Goal: Information Seeking & Learning: Understand process/instructions

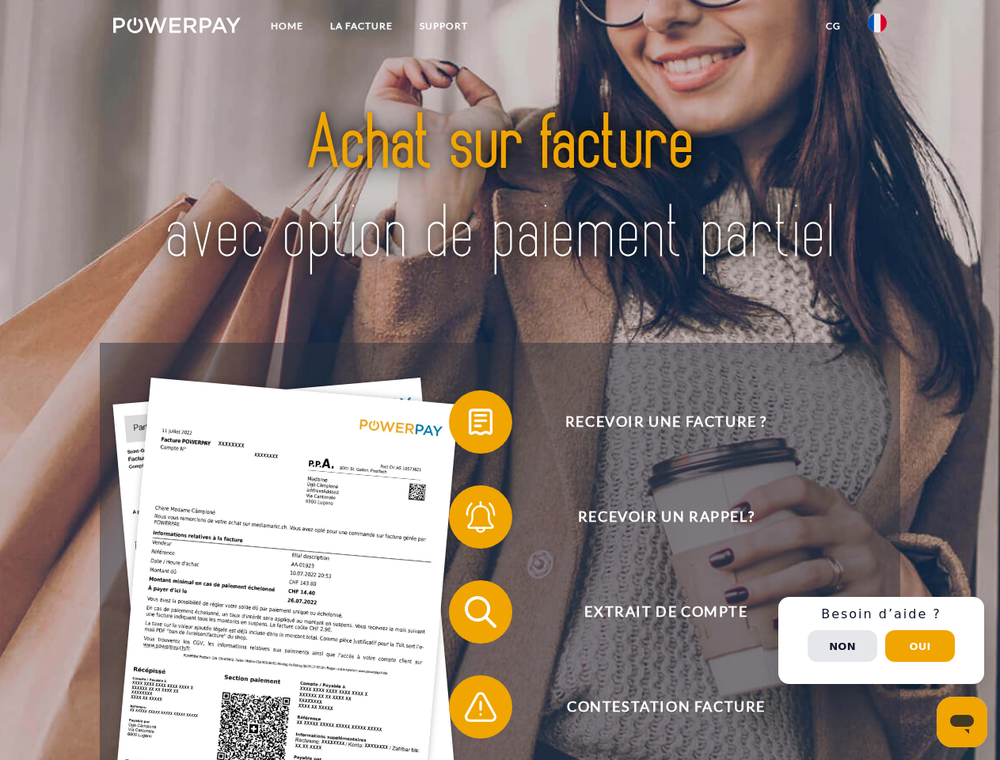
click at [177, 28] on img at bounding box center [176, 25] width 127 height 16
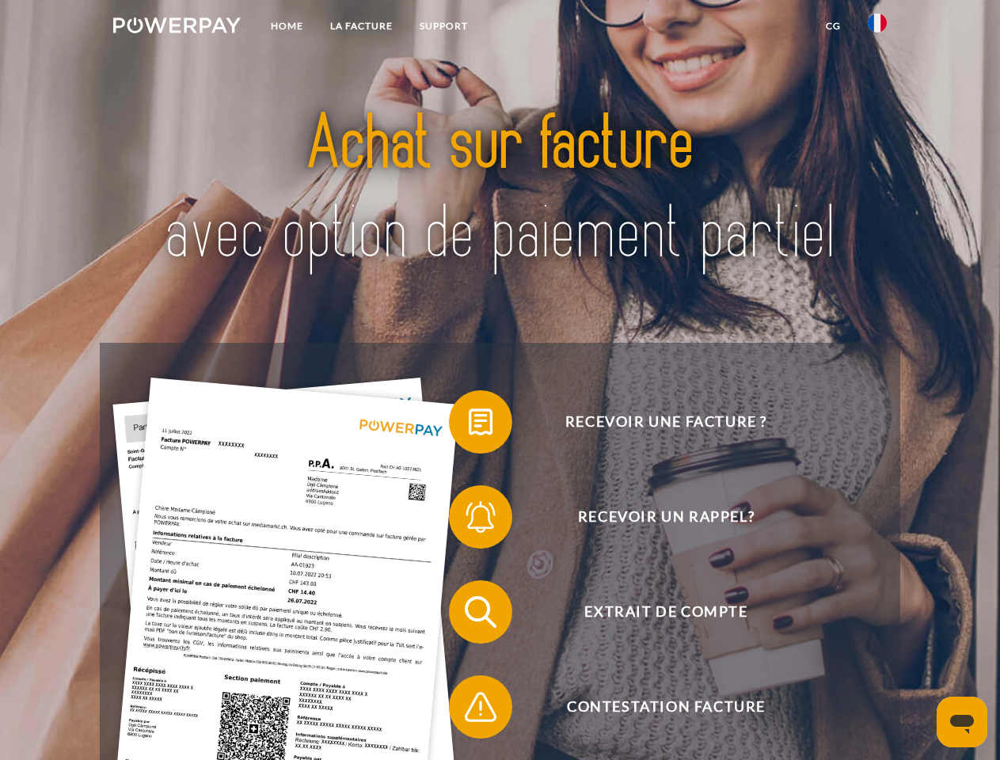
click at [877, 28] on img at bounding box center [877, 22] width 19 height 19
click at [833, 26] on link "CG" at bounding box center [833, 26] width 42 height 29
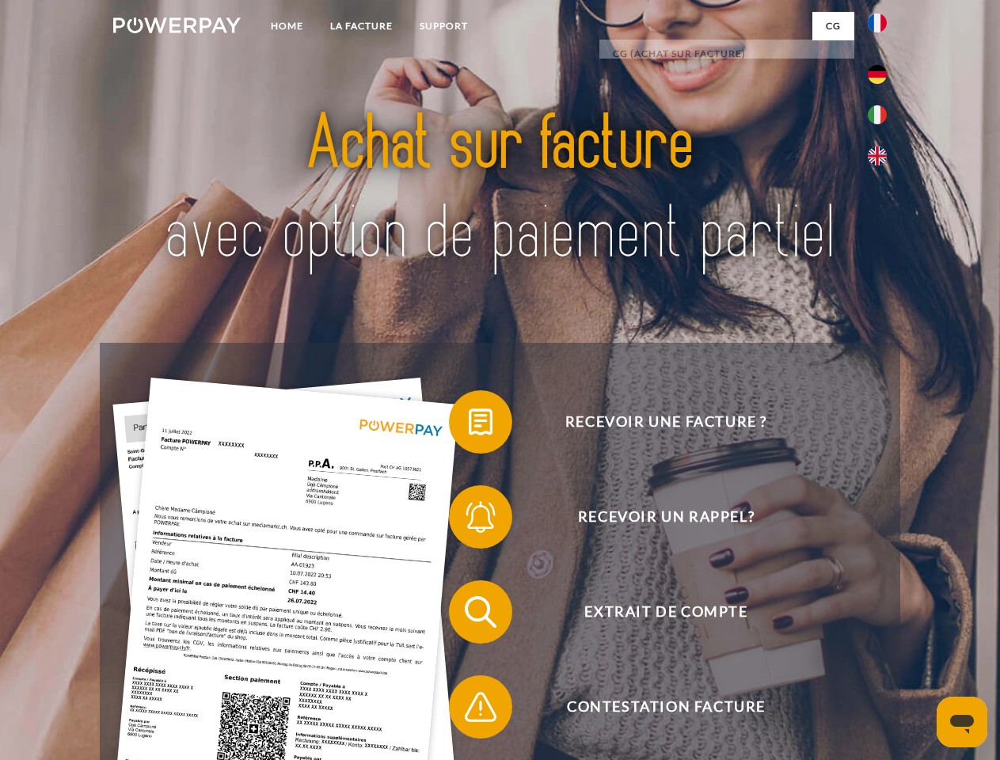
click at [469, 425] on span at bounding box center [456, 421] width 79 height 79
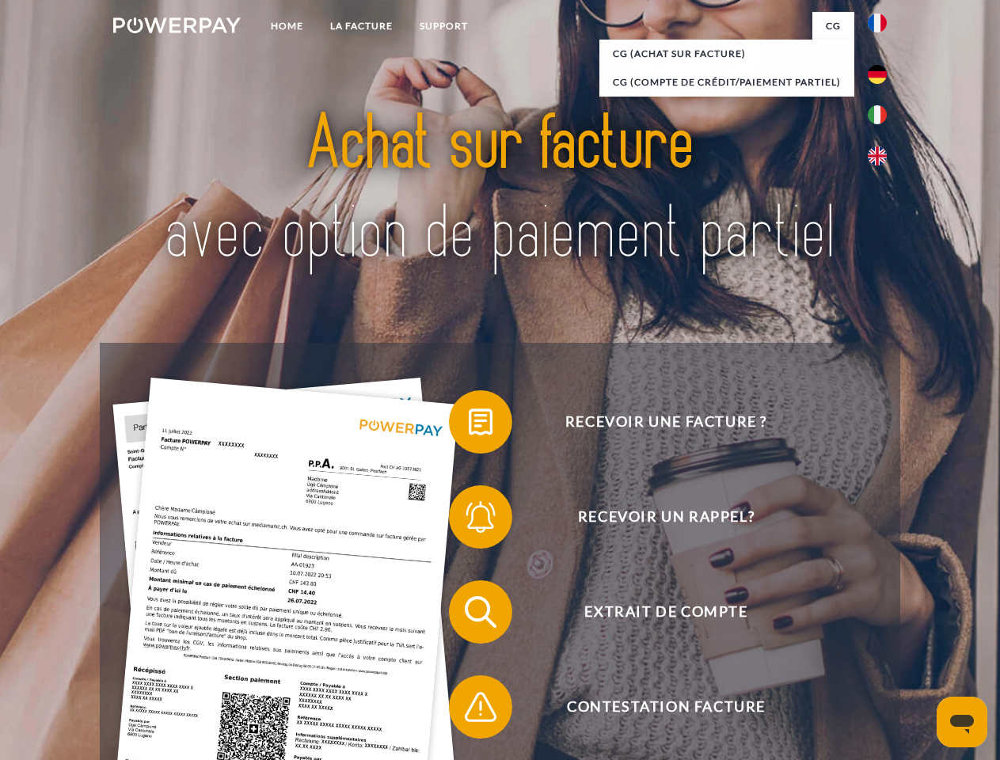
click at [469, 520] on div "Recevoir une facture ? Recevoir un rappel? Extrait de compte retour" at bounding box center [500, 659] width 800 height 633
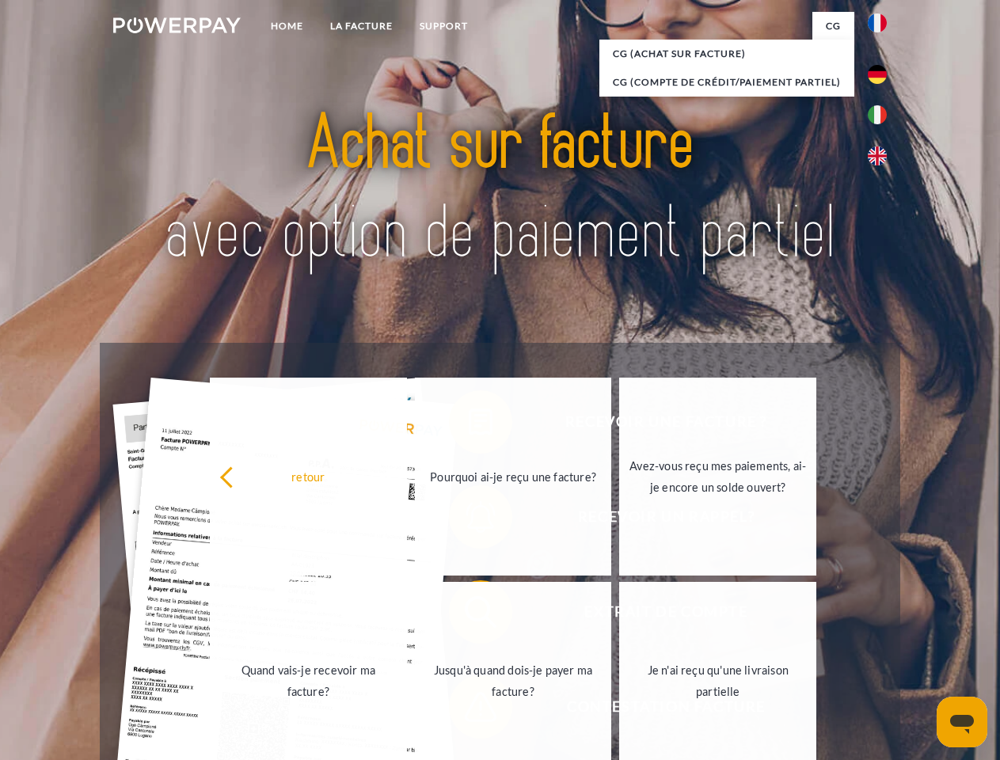
click at [469, 615] on link "Jusqu'à quand dois-je payer ma facture?" at bounding box center [513, 681] width 197 height 198
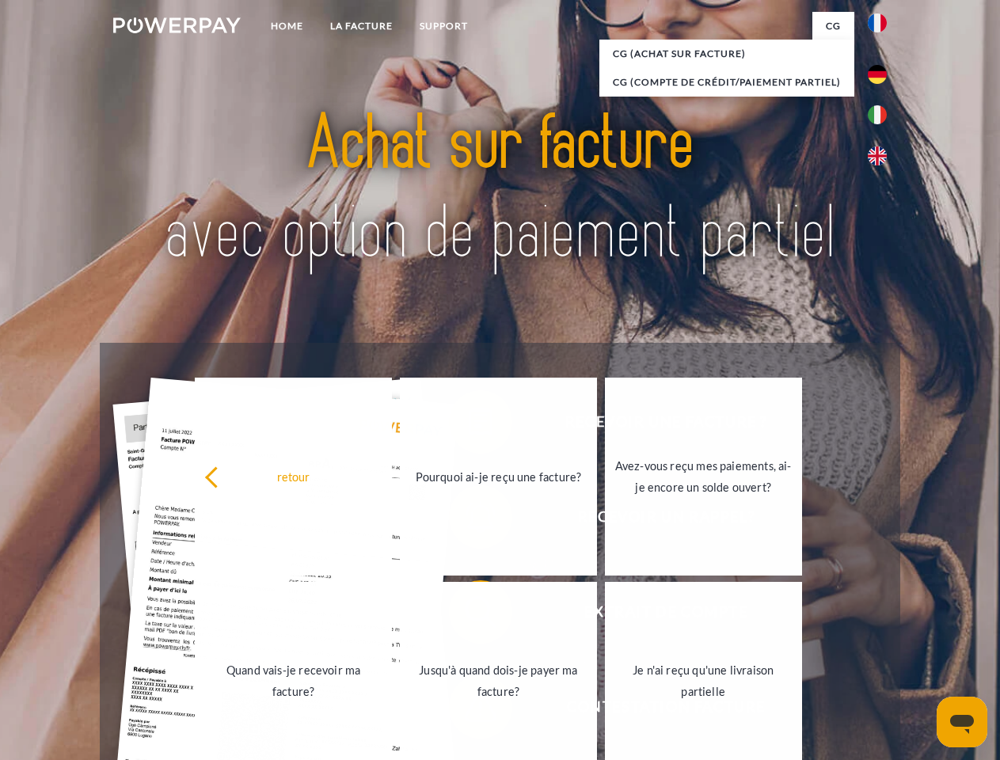
click at [469, 710] on link "Jusqu'à quand dois-je payer ma facture?" at bounding box center [498, 681] width 197 height 198
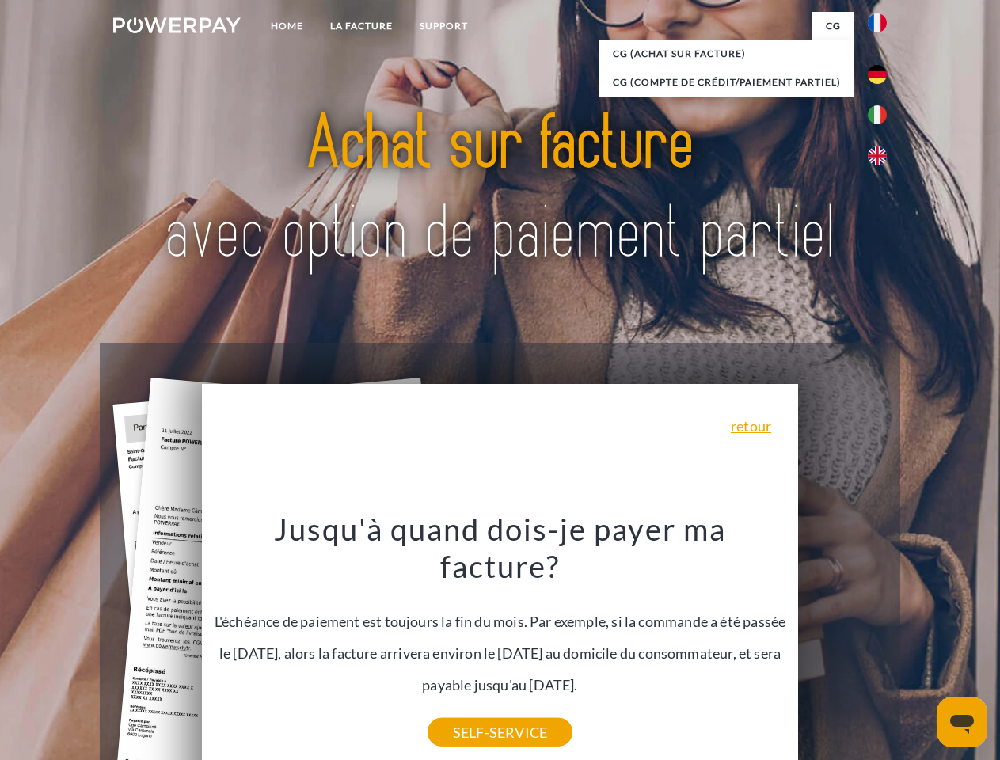
click at [843, 644] on span "Extrait de compte" at bounding box center [666, 611] width 388 height 63
click at [920, 646] on header "Home LA FACTURE Support" at bounding box center [500, 547] width 1000 height 1094
